Goal: Task Accomplishment & Management: Manage account settings

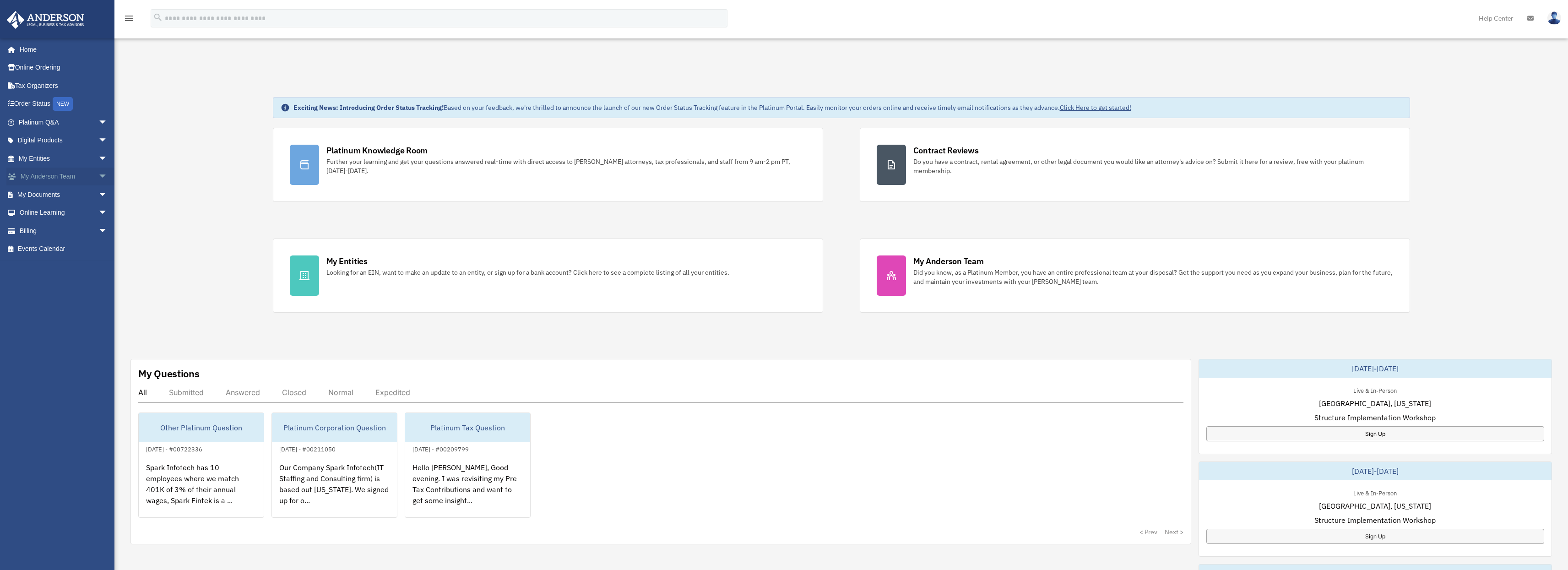
click at [47, 178] on link "My [PERSON_NAME] Team arrow_drop_down" at bounding box center [64, 177] width 115 height 18
click at [48, 194] on link "My Documents arrow_drop_down" at bounding box center [64, 195] width 115 height 18
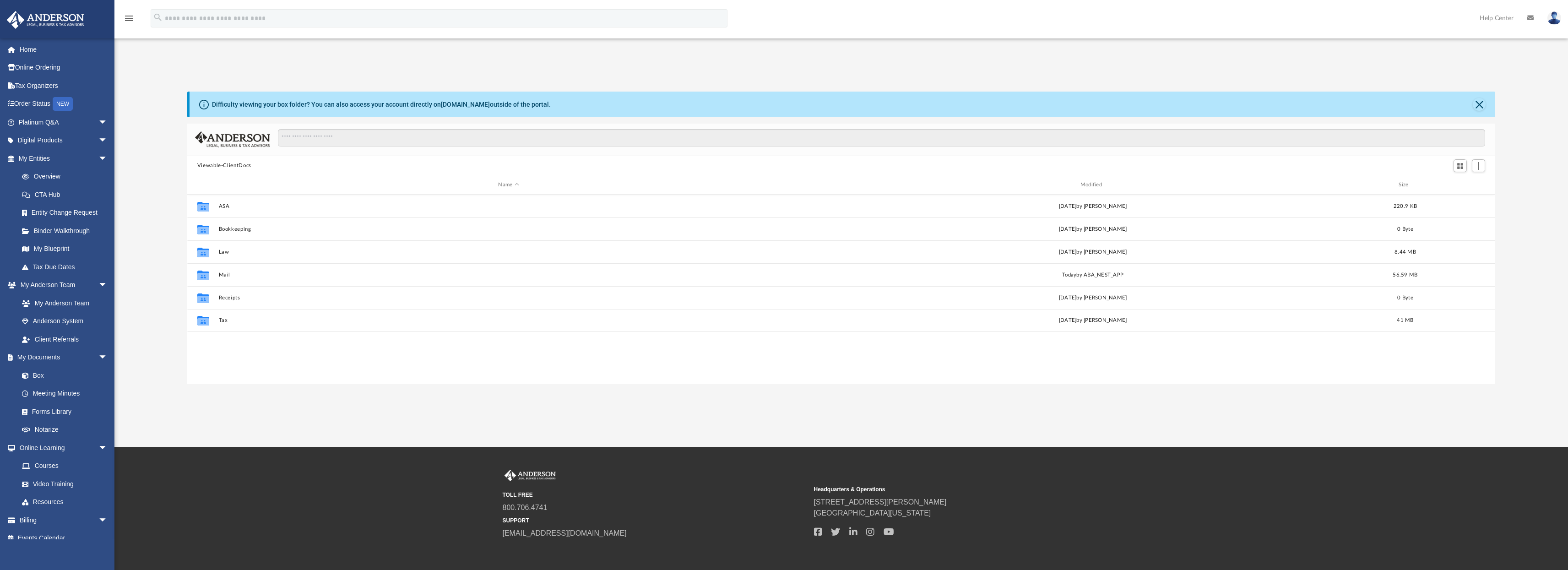
scroll to position [201, 1301]
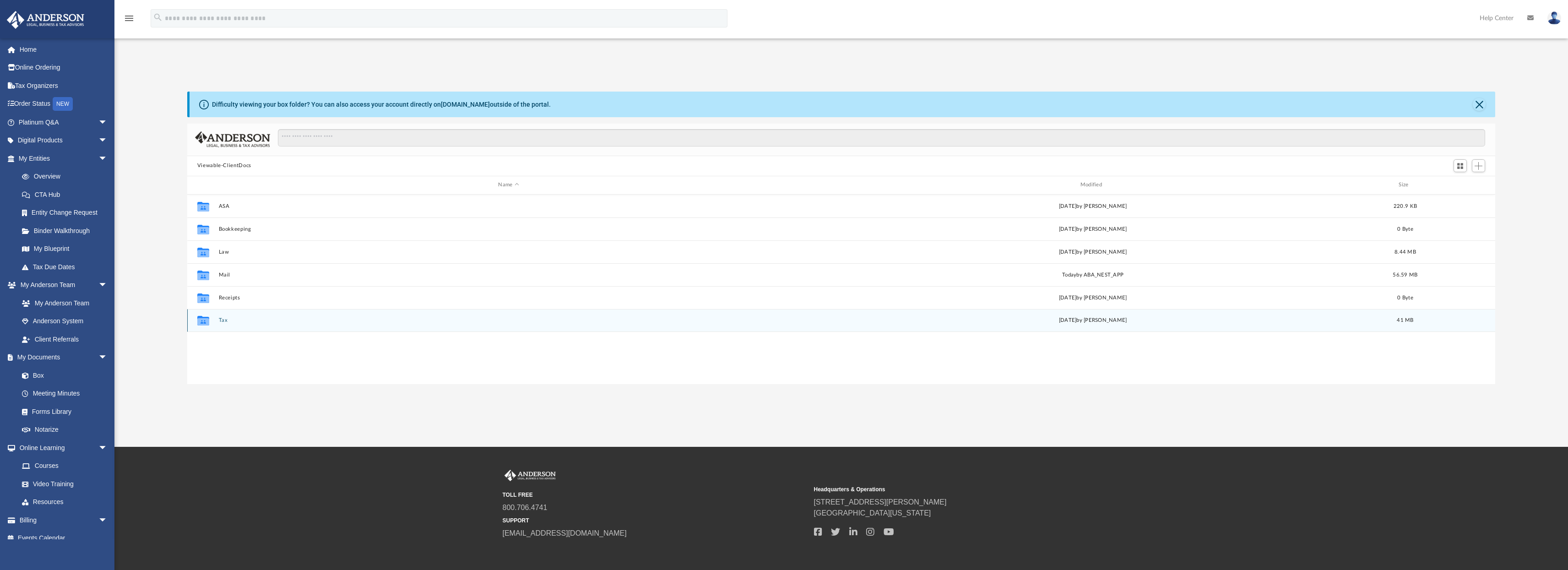
click at [226, 322] on button "Tax" at bounding box center [508, 320] width 580 height 6
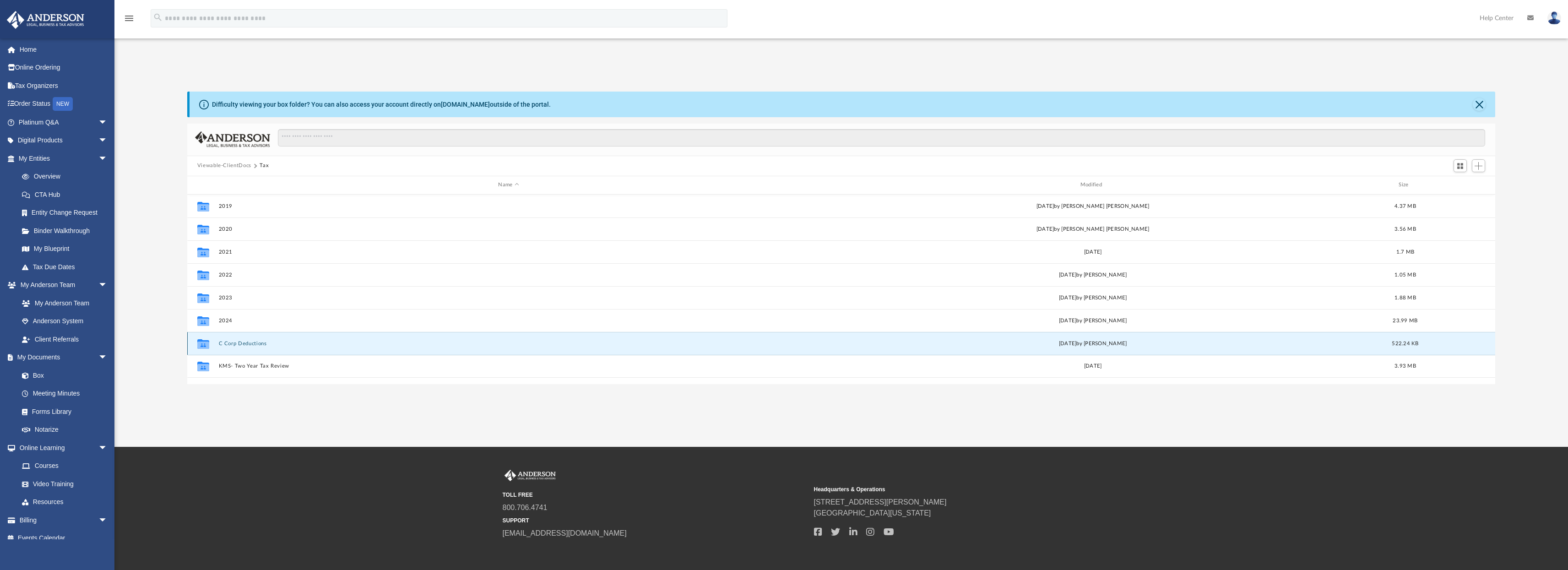
click at [237, 345] on button "C Corp Deductions" at bounding box center [508, 343] width 580 height 6
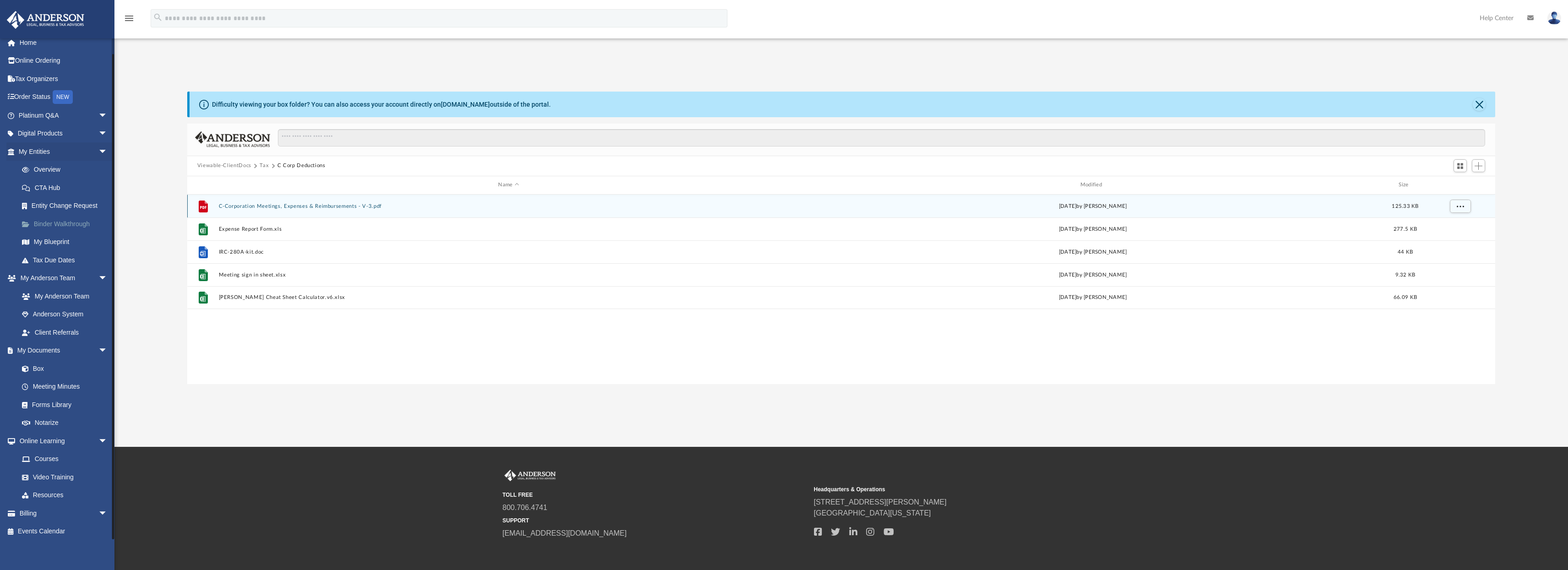
scroll to position [10, 0]
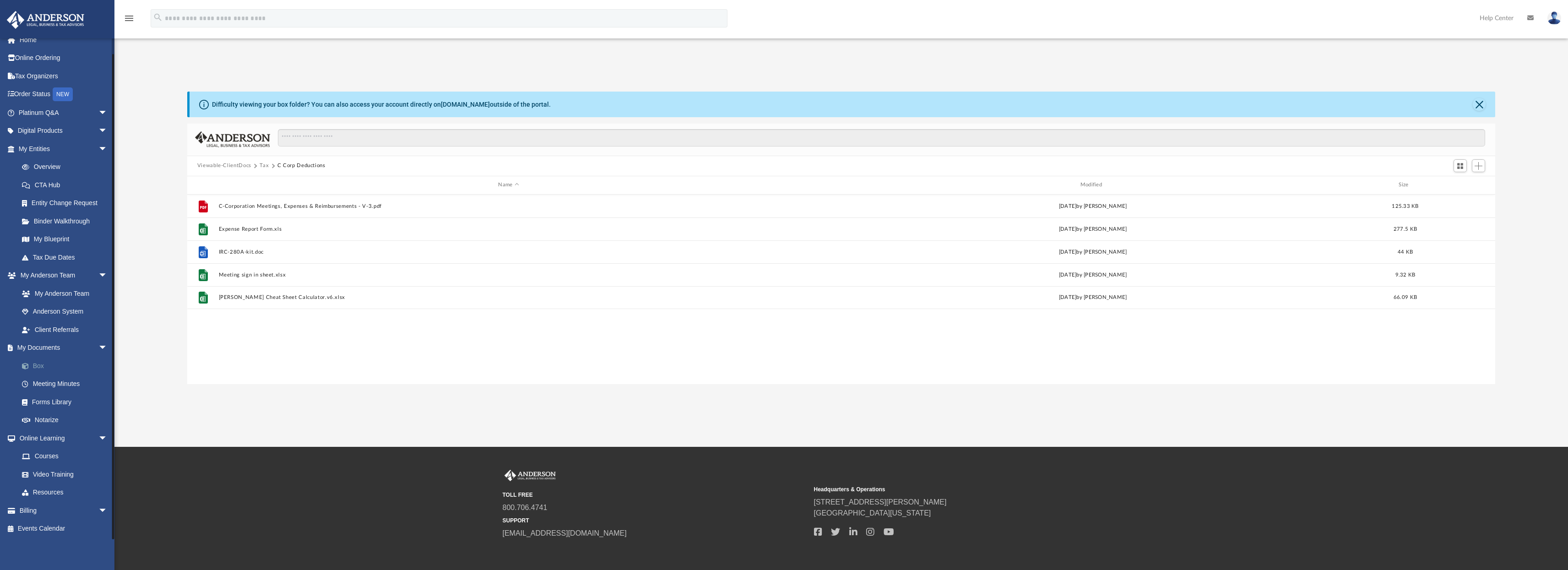
click at [33, 365] on link "Box" at bounding box center [67, 366] width 108 height 18
click at [36, 365] on link "Box" at bounding box center [67, 366] width 108 height 18
click at [42, 365] on link "Box" at bounding box center [67, 366] width 108 height 18
click at [41, 365] on link "Box" at bounding box center [67, 366] width 108 height 18
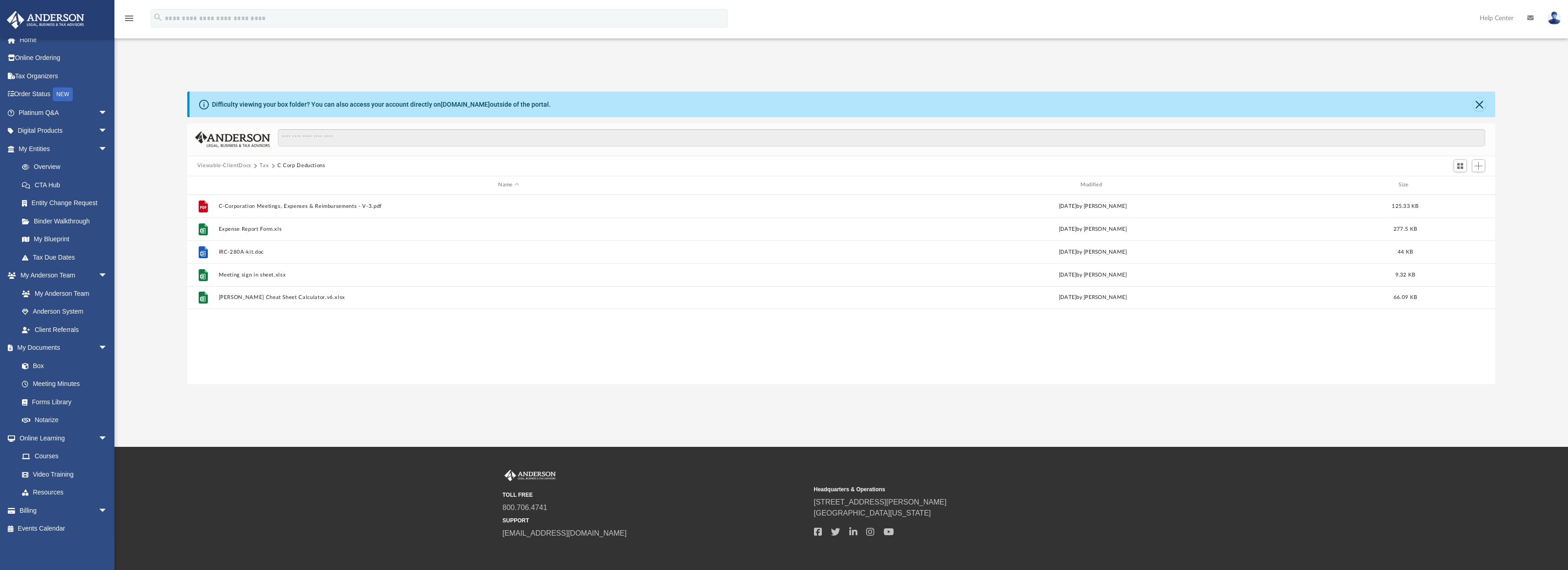
click at [237, 165] on button "Viewable-ClientDocs" at bounding box center [224, 166] width 54 height 9
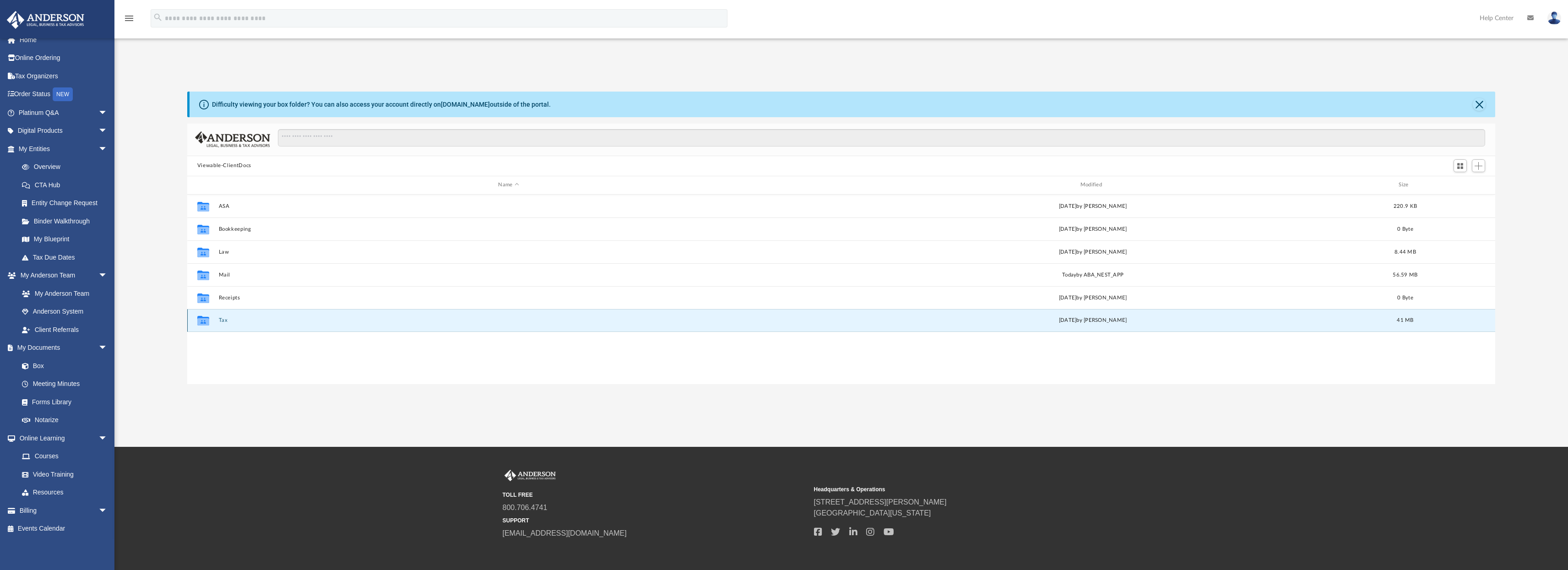
click at [222, 321] on button "Tax" at bounding box center [508, 320] width 580 height 6
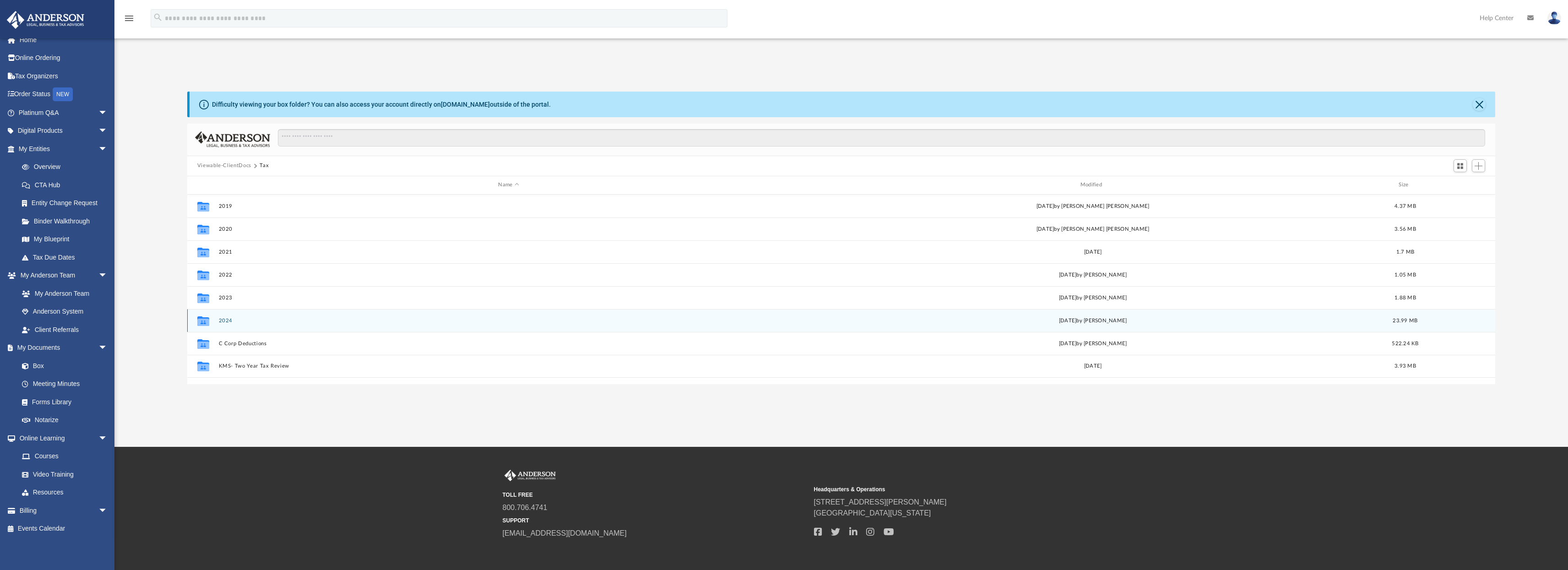
click at [226, 323] on button "2024" at bounding box center [508, 320] width 580 height 6
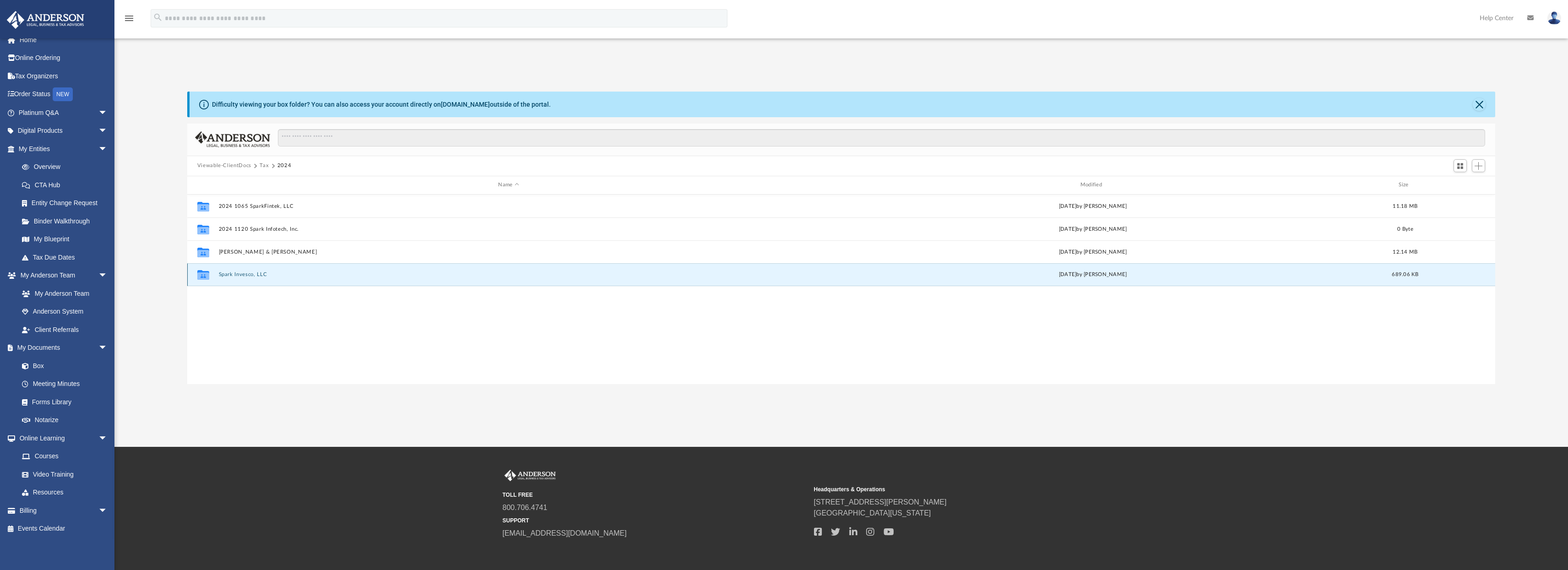
click at [239, 275] on button "Spark Invesco, LLC" at bounding box center [508, 275] width 580 height 6
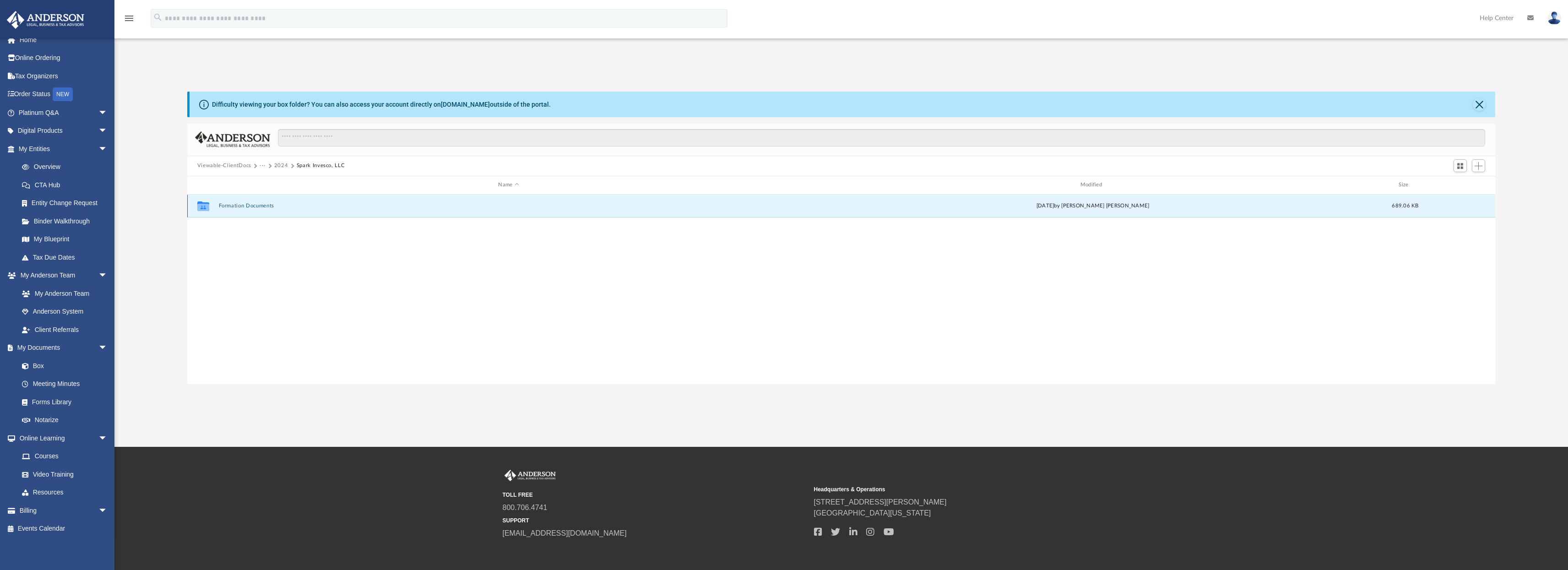
click at [248, 207] on button "Formation Documents" at bounding box center [508, 206] width 580 height 6
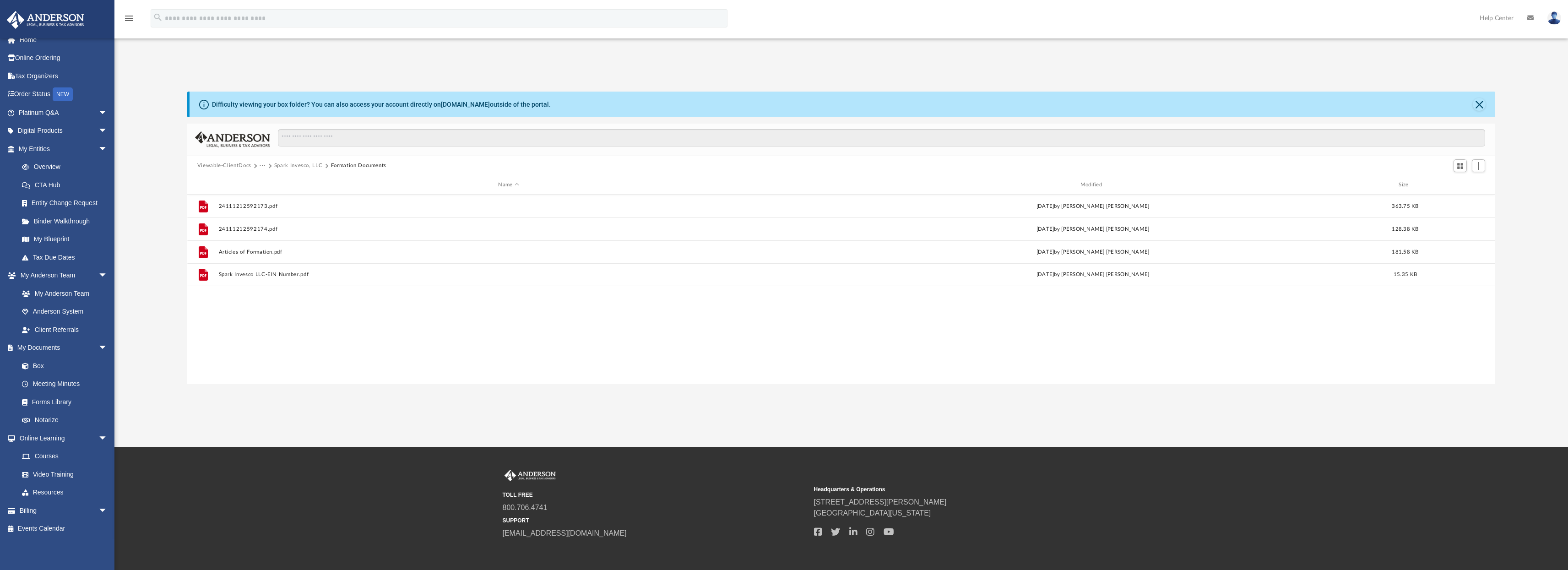
click at [295, 166] on button "Spark Invesco, LLC" at bounding box center [299, 166] width 49 height 9
click at [284, 166] on button "2024" at bounding box center [281, 166] width 14 height 9
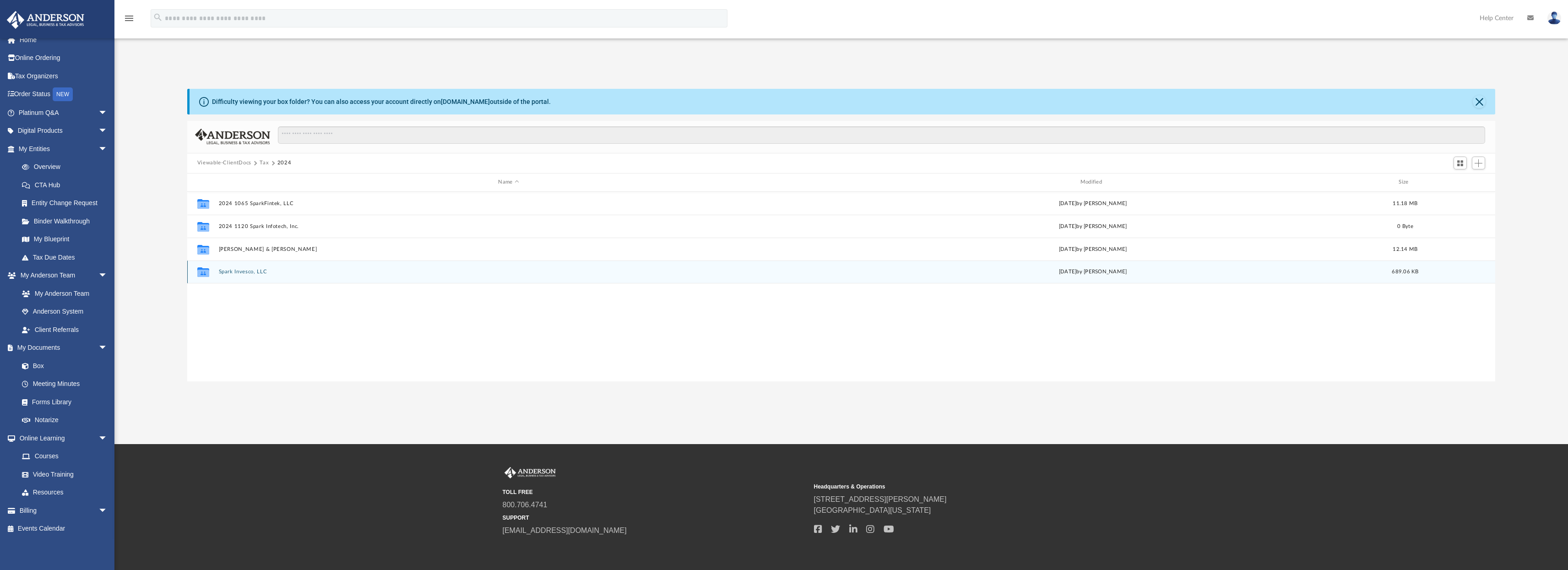
click at [251, 275] on button "Spark Invesco, LLC" at bounding box center [508, 272] width 580 height 6
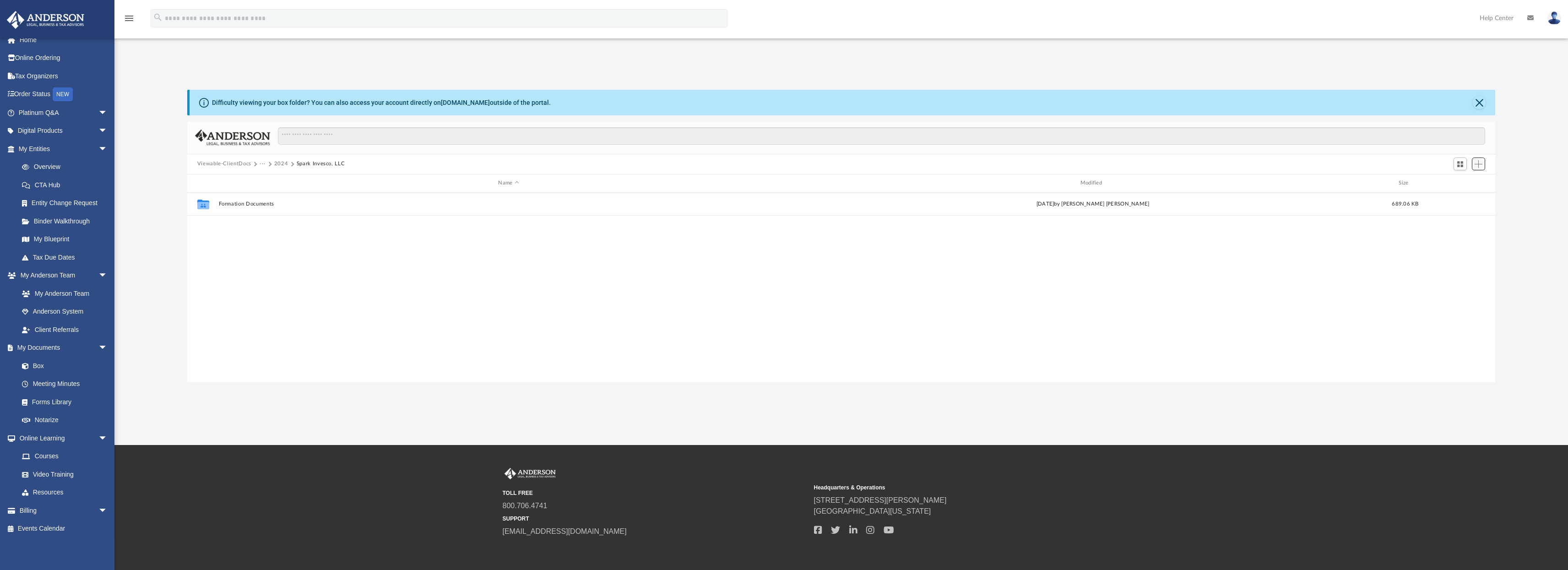
click at [1485, 164] on button "Add" at bounding box center [1479, 164] width 14 height 13
click at [1468, 197] on li "New Folder" at bounding box center [1465, 197] width 29 height 10
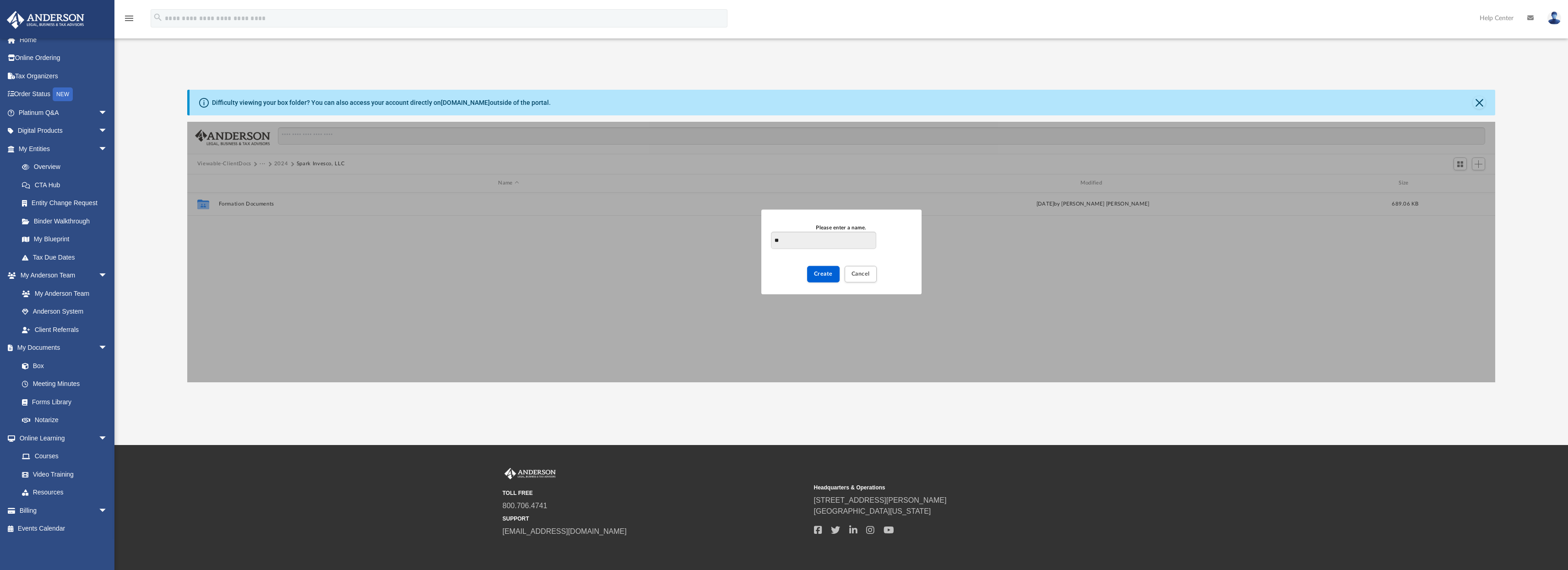
type input "*"
type input "**********"
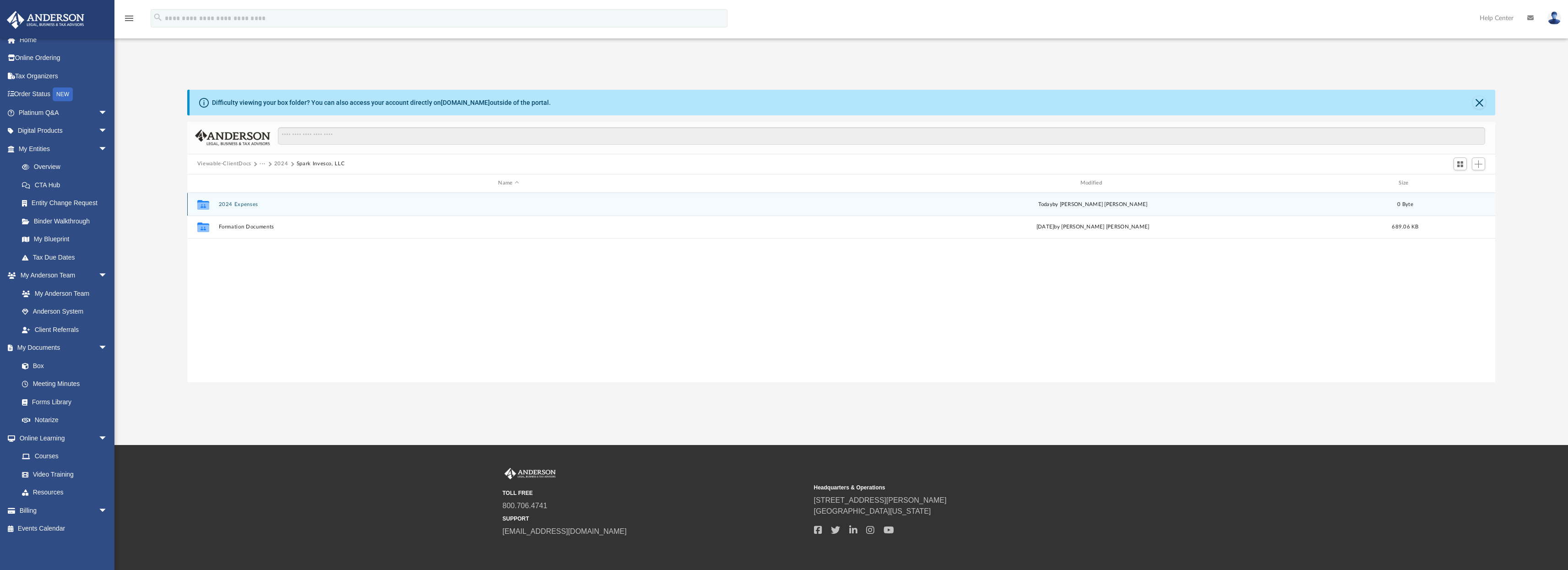
click at [247, 208] on div "Collaborated Folder 2024 Expenses today by Jay Kumar Chimata 0 Byte" at bounding box center [842, 205] width 1309 height 23
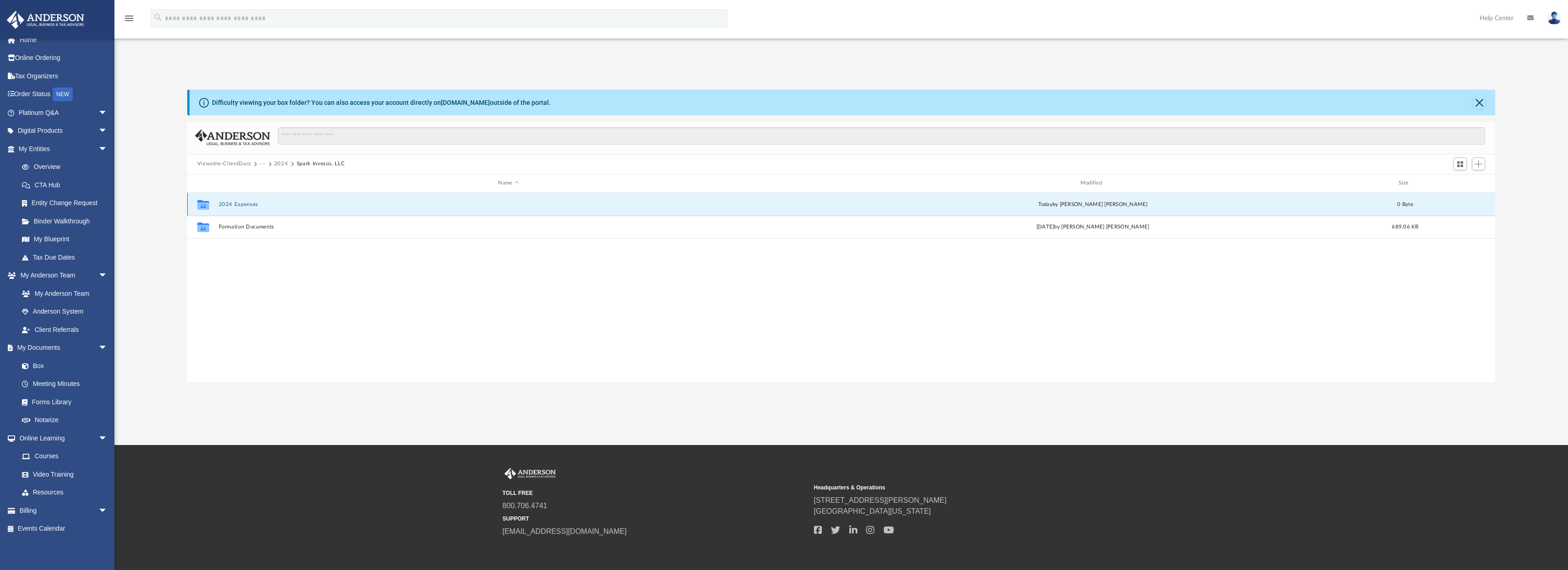
click at [248, 204] on button "2024 Expenses" at bounding box center [508, 204] width 580 height 6
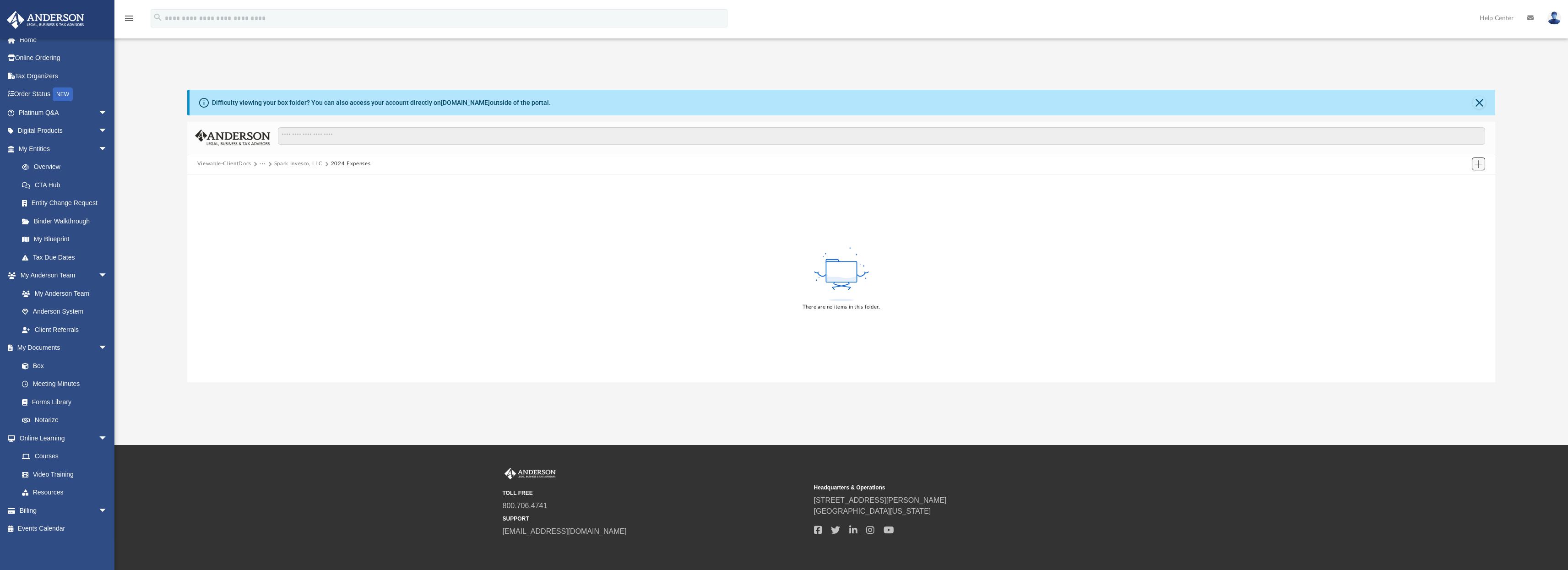
click at [1480, 163] on span "Add" at bounding box center [1479, 164] width 8 height 8
click at [1462, 182] on li "Upload" at bounding box center [1465, 183] width 29 height 10
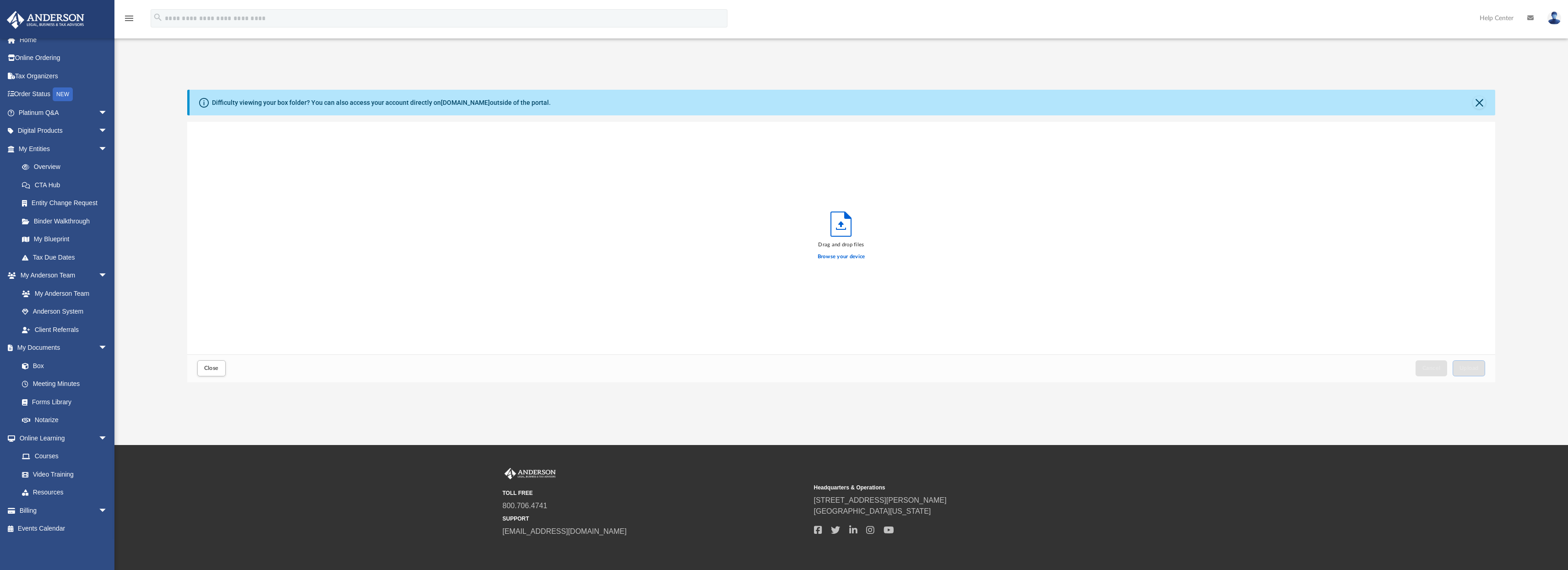
scroll to position [225, 1301]
click at [844, 256] on label "Browse your device" at bounding box center [841, 257] width 47 height 9
click at [0, 0] on input "Browse your device" at bounding box center [0, 0] width 0 height 0
click at [1475, 370] on span "Upload" at bounding box center [1469, 368] width 19 height 5
click at [1473, 370] on span "Upload" at bounding box center [1469, 368] width 19 height 5
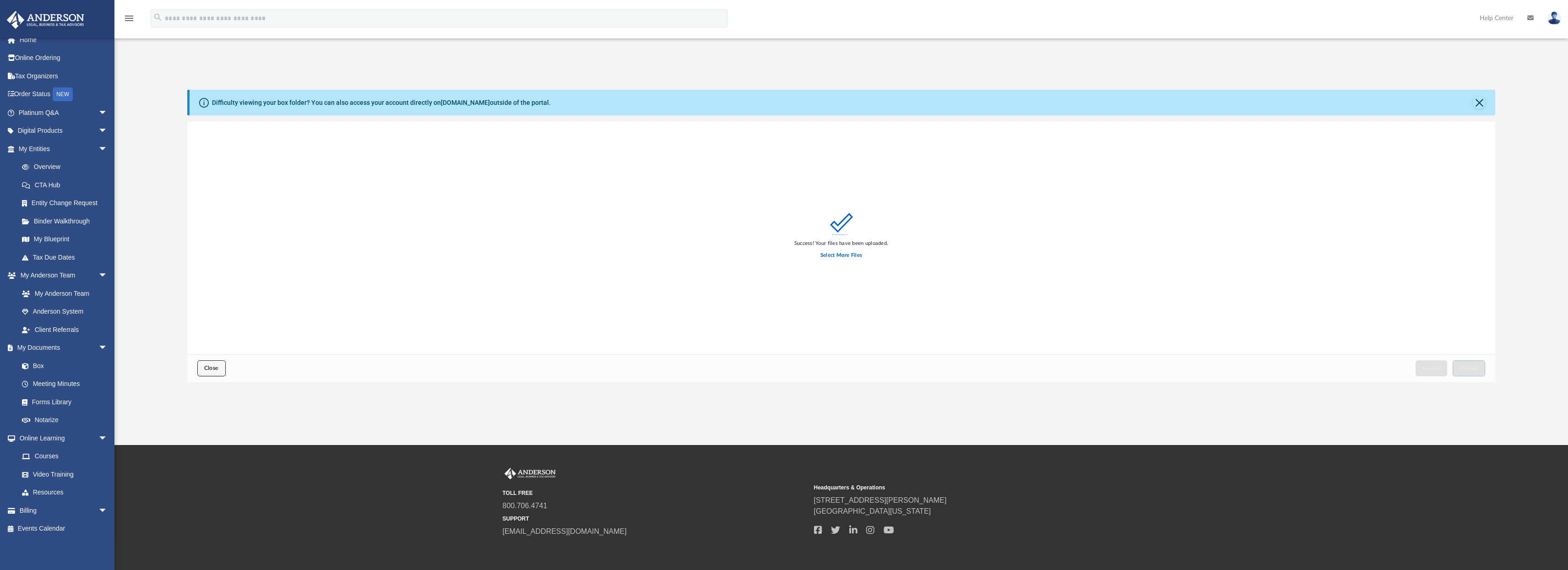
click at [215, 369] on span "Close" at bounding box center [211, 368] width 15 height 5
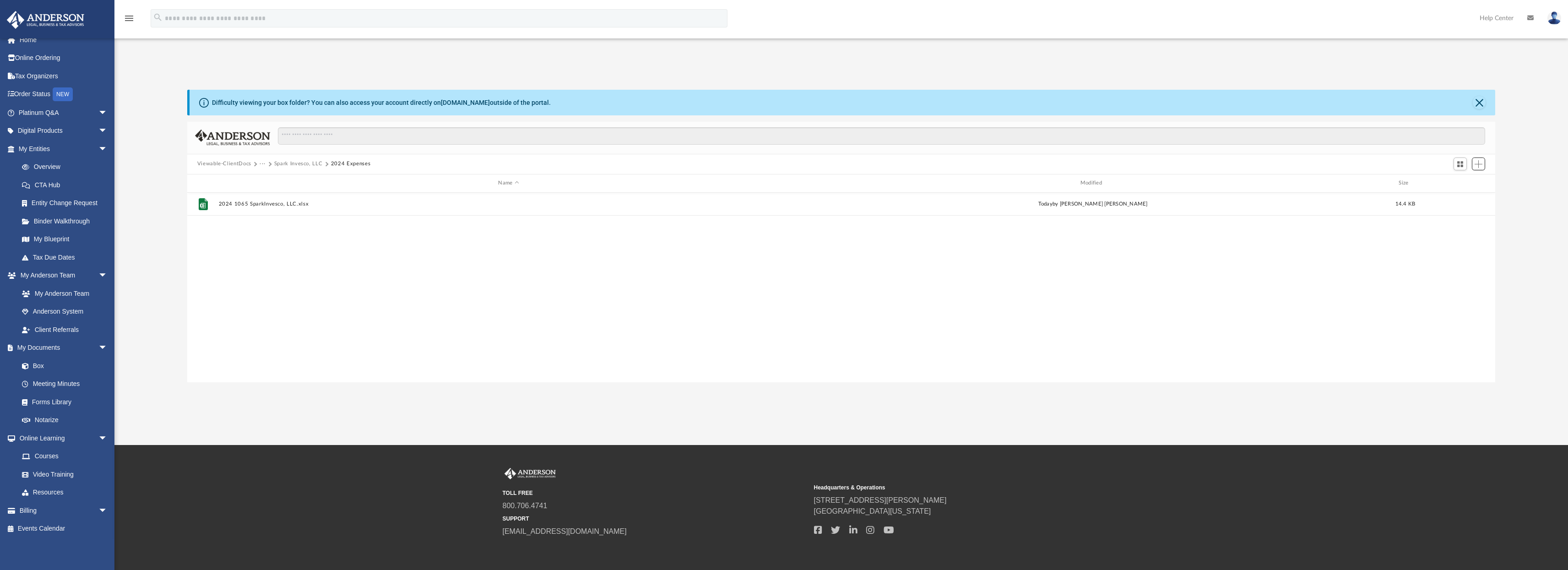
scroll to position [201, 1301]
click at [303, 166] on button "Spark Invesco, LLC" at bounding box center [299, 164] width 49 height 9
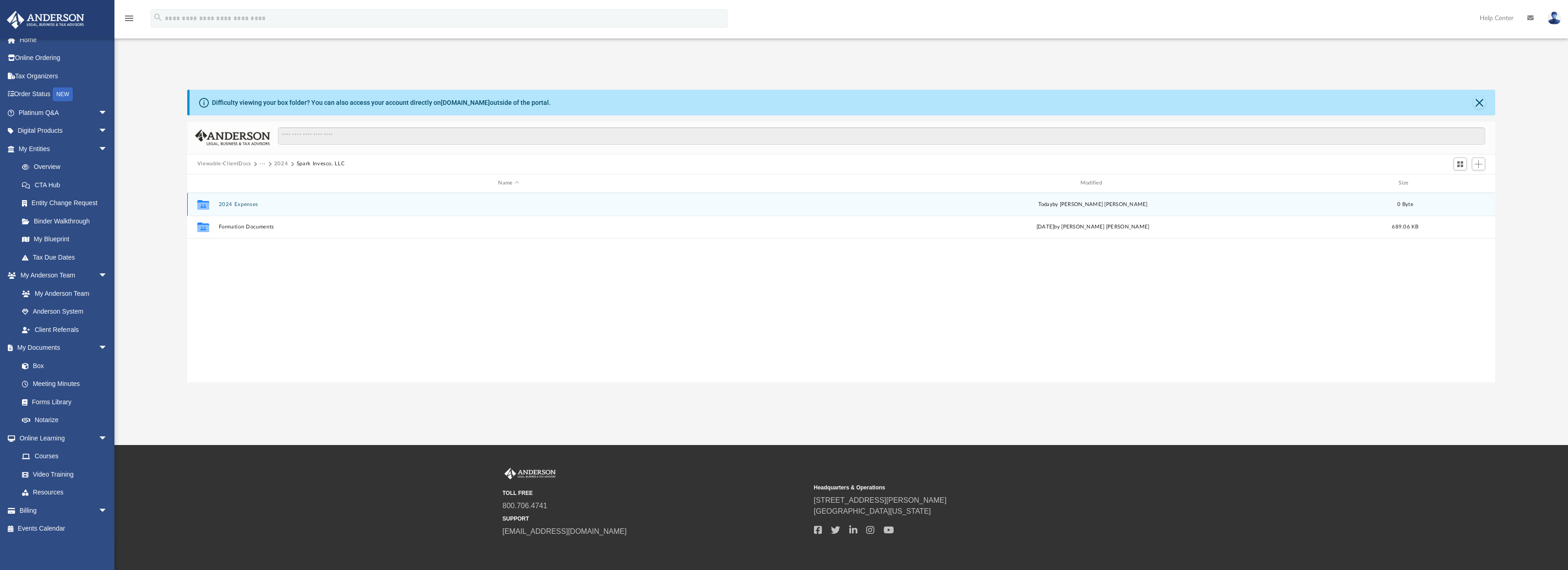
click at [240, 208] on div "Collaborated Folder 2024 Expenses today by Jay Kumar Chimata 0 Byte" at bounding box center [842, 205] width 1309 height 23
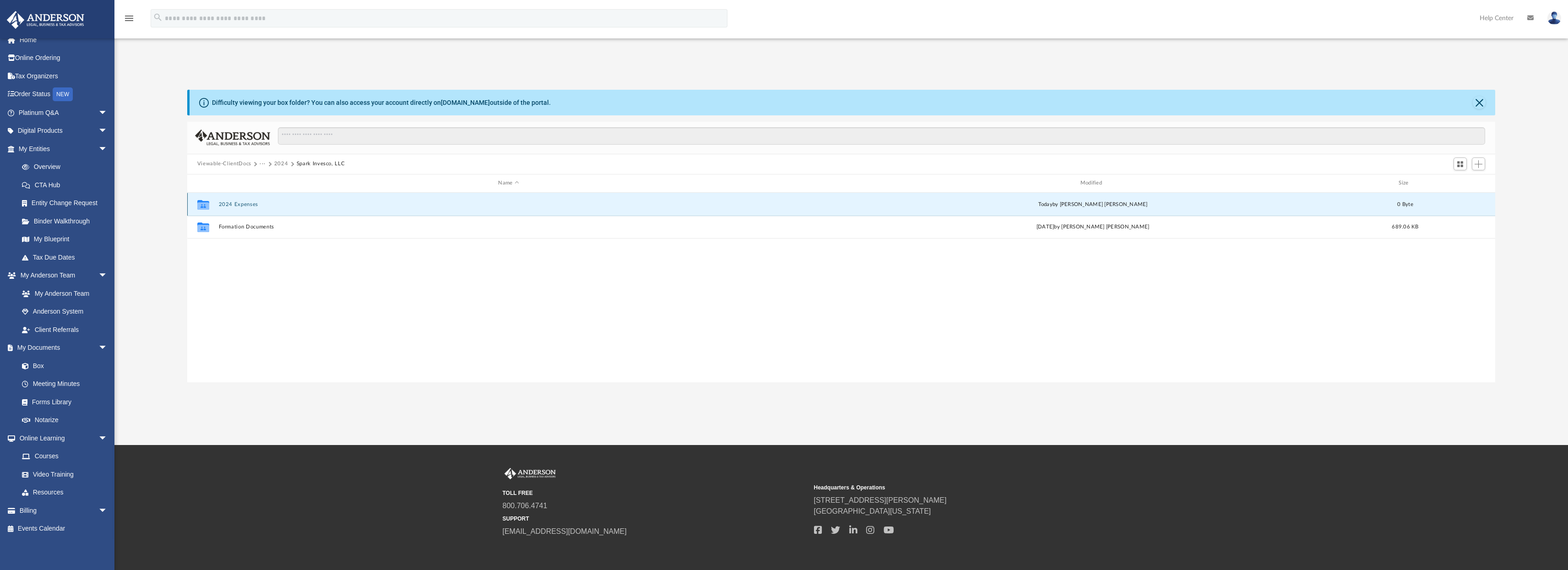
click at [242, 206] on button "2024 Expenses" at bounding box center [508, 204] width 580 height 6
click at [243, 206] on button "2024 1065 SparkInvesco, LLC.xlsx" at bounding box center [508, 204] width 580 height 6
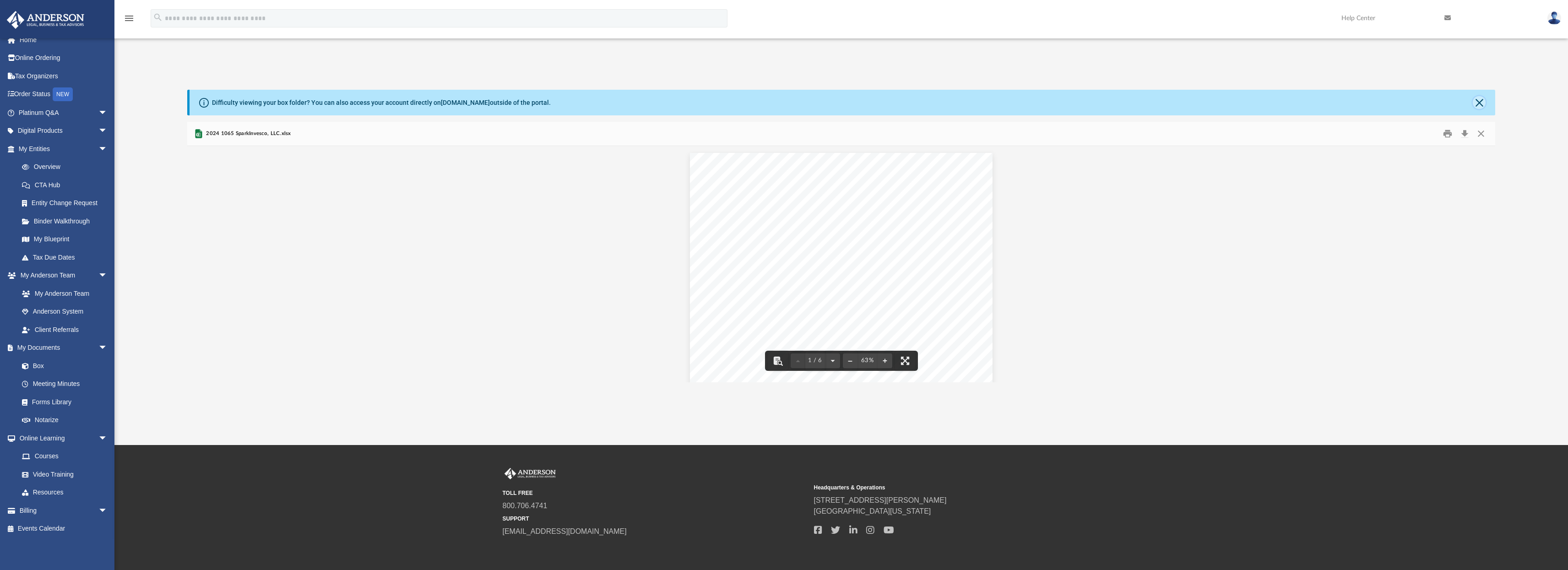
click at [1483, 104] on button "Close" at bounding box center [1479, 102] width 13 height 13
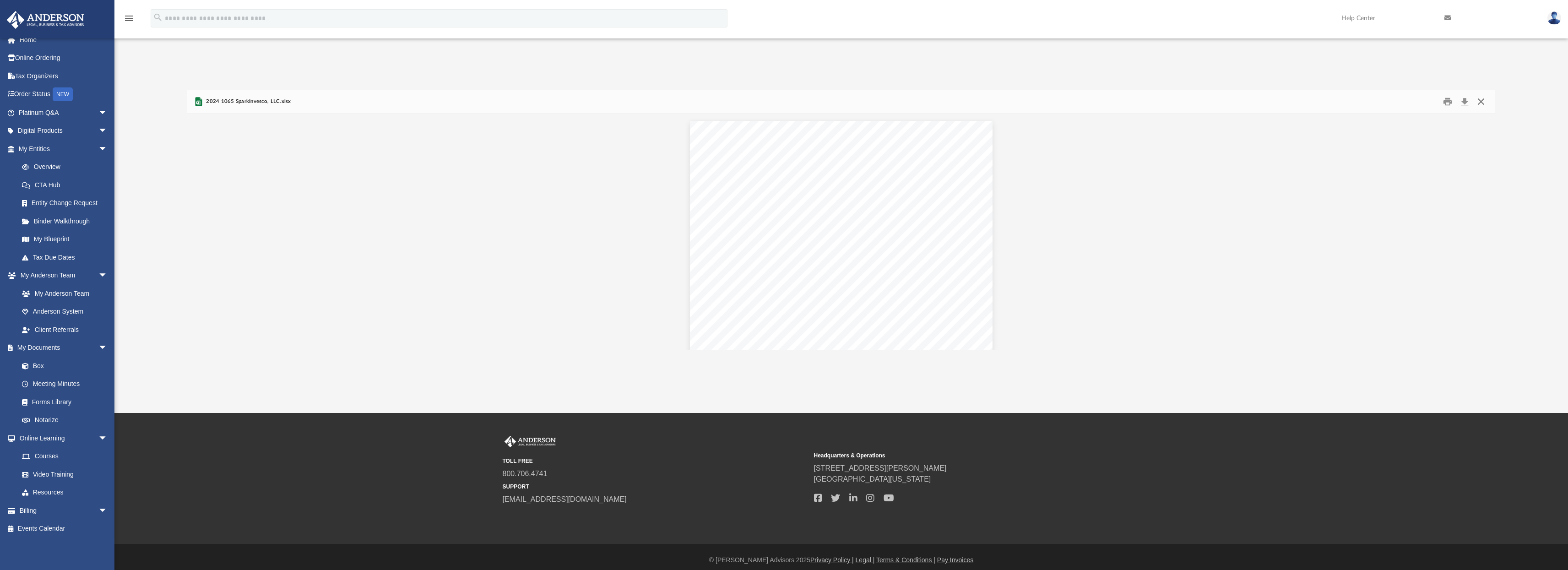
click at [1482, 101] on button "Close" at bounding box center [1481, 101] width 16 height 14
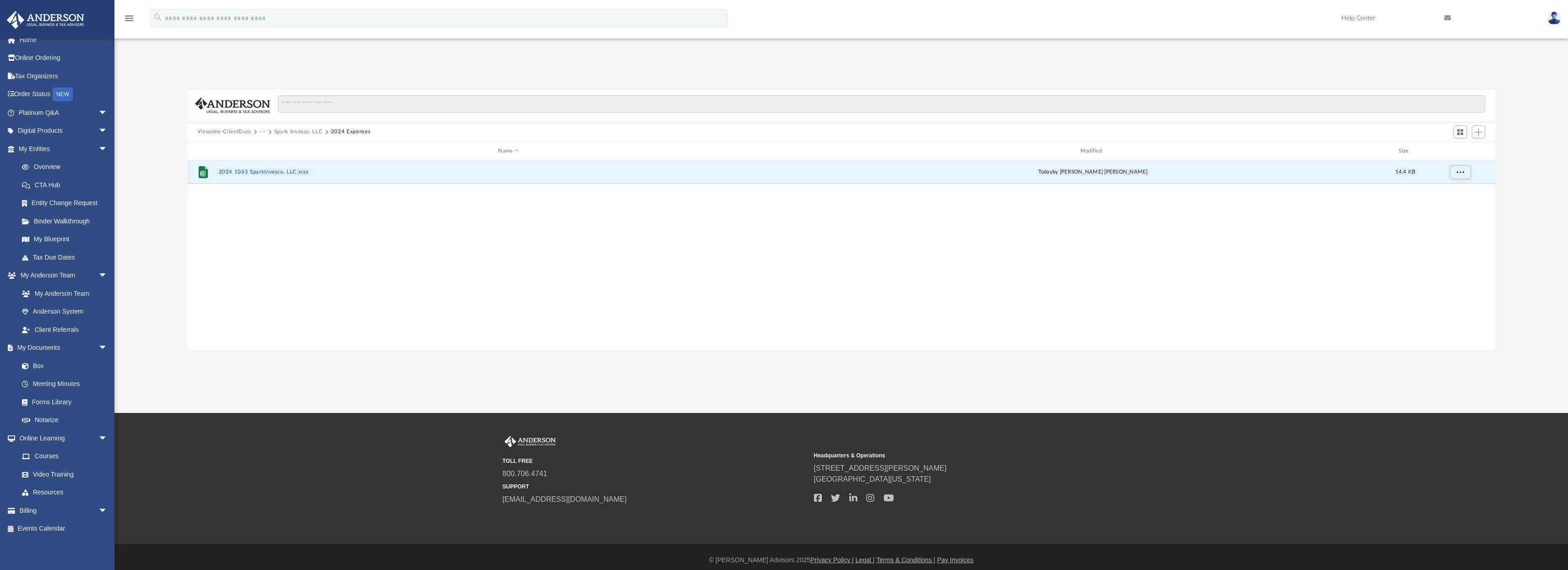
click at [309, 133] on button "Spark Invesco, LLC" at bounding box center [299, 132] width 49 height 9
